Goal: Information Seeking & Learning: Learn about a topic

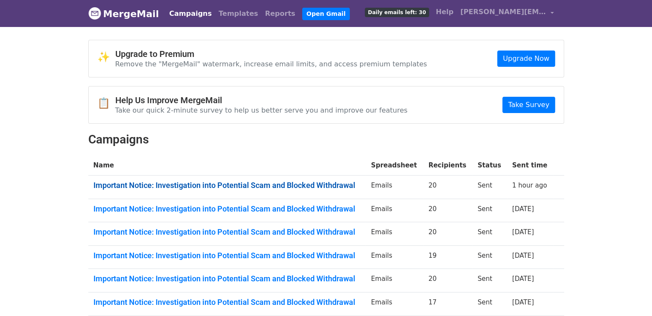
click at [222, 184] on link "Important Notice: Investigation into Potential Scam and Blocked Withdrawal" at bounding box center [227, 185] width 268 height 9
